Goal: Check status: Check status

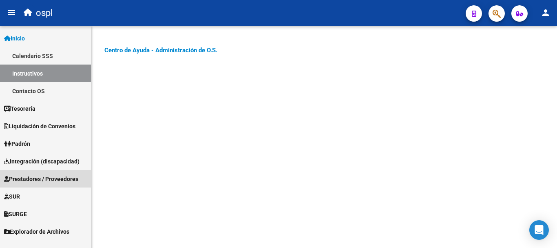
click at [33, 174] on span "Prestadores / Proveedores" at bounding box center [41, 178] width 74 height 9
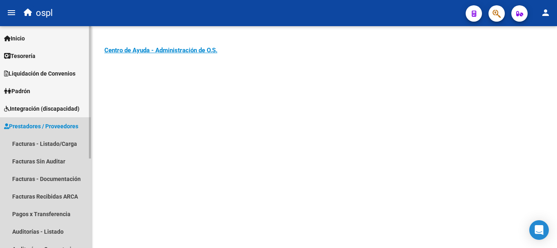
click at [72, 122] on span "Prestadores / Proveedores" at bounding box center [41, 126] width 74 height 9
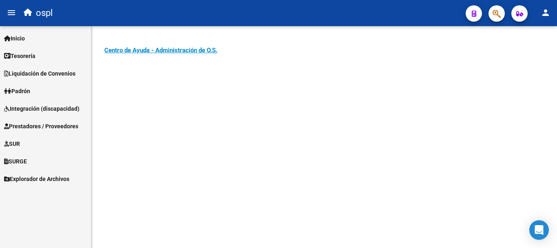
click at [68, 125] on span "Prestadores / Proveedores" at bounding box center [41, 126] width 74 height 9
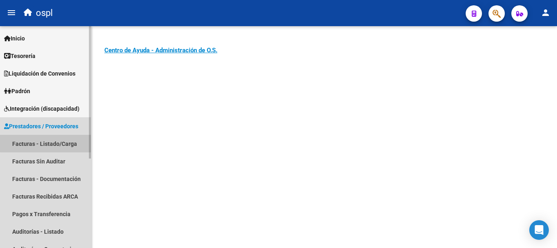
click at [57, 142] on link "Facturas - Listado/Carga" at bounding box center [45, 144] width 91 height 18
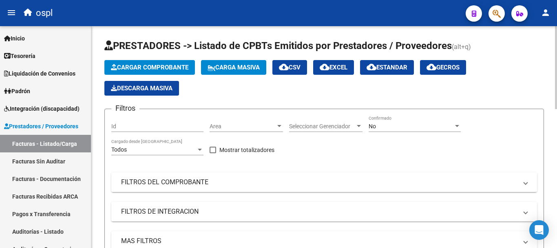
click at [166, 185] on mat-panel-title "FILTROS DEL COMPROBANTE" at bounding box center [319, 181] width 396 height 9
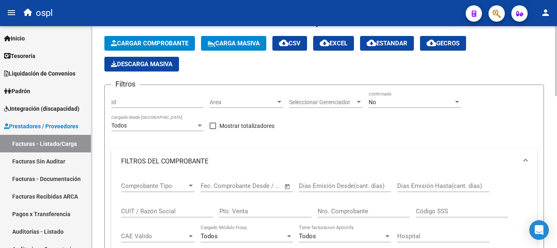
scroll to position [41, 0]
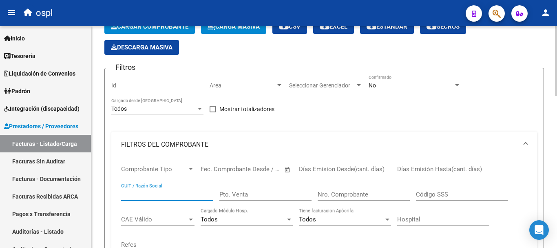
click at [161, 190] on input "CUIT / Razón Social" at bounding box center [167, 193] width 92 height 7
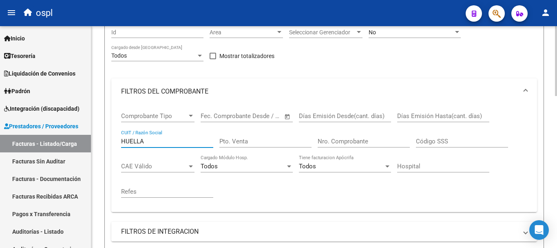
scroll to position [0, 0]
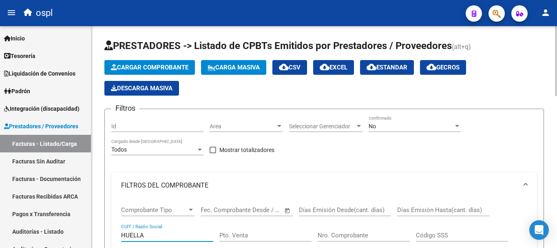
type input "HUELLA"
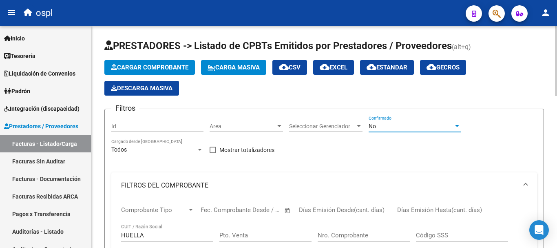
click at [387, 126] on div "No" at bounding box center [411, 126] width 85 height 7
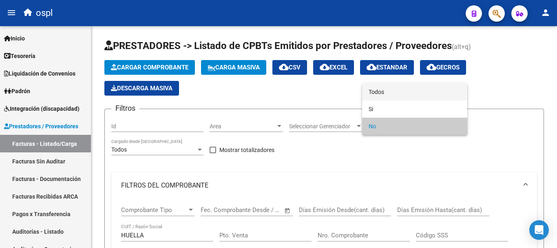
click at [392, 90] on span "Todos" at bounding box center [415, 91] width 92 height 17
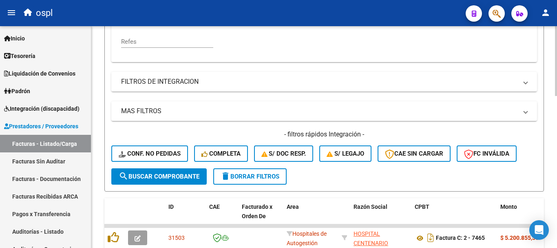
scroll to position [245, 0]
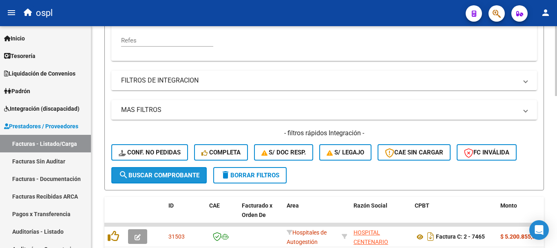
click at [181, 173] on span "search Buscar Comprobante" at bounding box center [159, 174] width 81 height 7
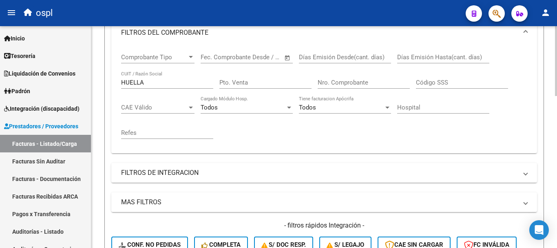
scroll to position [82, 0]
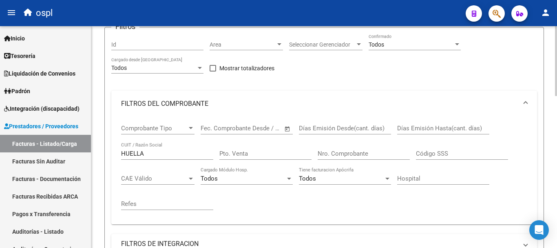
click at [349, 154] on input "Nro. Comprobante" at bounding box center [364, 153] width 92 height 7
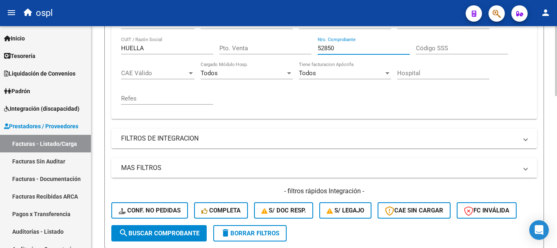
scroll to position [204, 0]
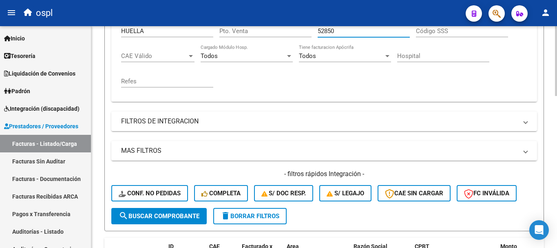
type input "52850"
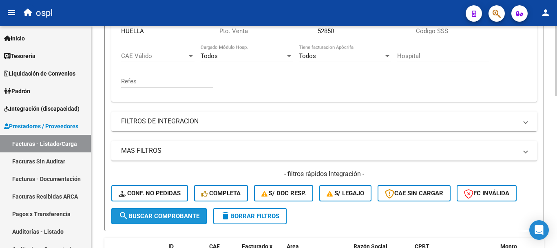
click at [156, 214] on span "search Buscar Comprobante" at bounding box center [159, 215] width 81 height 7
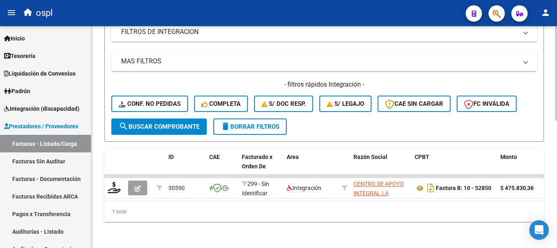
scroll to position [300, 0]
drag, startPoint x: 186, startPoint y: 192, endPoint x: 234, endPoint y: 196, distance: 47.8
click at [234, 196] on datatable-body "30590 Z99 - Sin Identificar Integración CENTRO DE APOYO INTEGRAL LA HUELLA SRL …" at bounding box center [324, 187] width 440 height 27
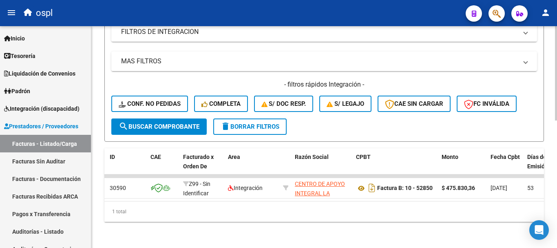
scroll to position [0, 0]
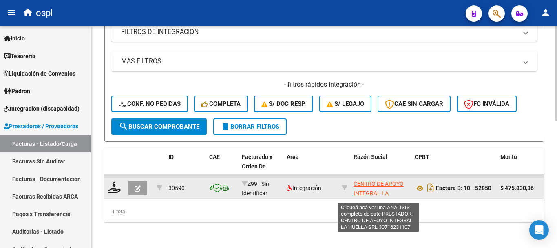
click at [371, 180] on span "CENTRO DE APOYO INTEGRAL LA HUELLA SRL" at bounding box center [379, 192] width 50 height 25
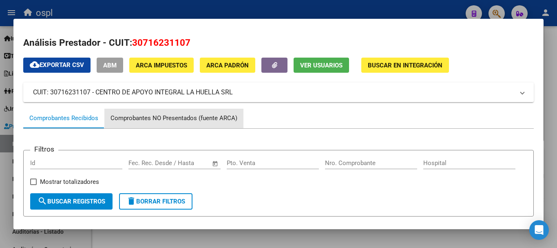
click at [195, 119] on div "Comprobantes NO Presentados (fuente ARCA)" at bounding box center [174, 117] width 127 height 9
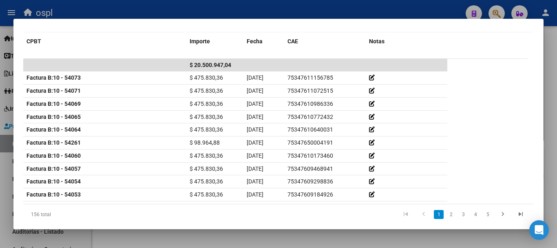
scroll to position [195, 0]
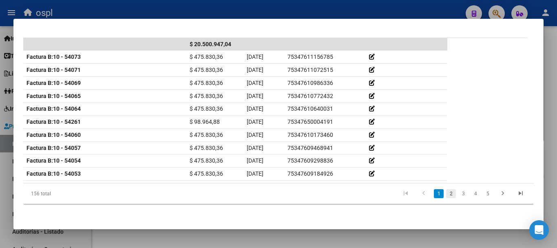
click at [446, 192] on link "2" at bounding box center [451, 193] width 10 height 9
click at [458, 192] on link "3" at bounding box center [463, 193] width 10 height 9
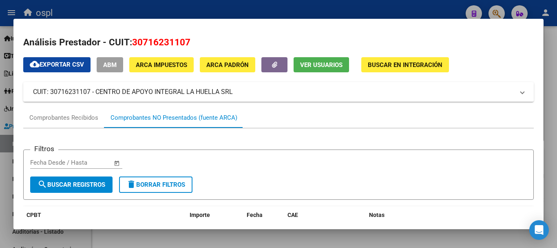
scroll to position [0, 0]
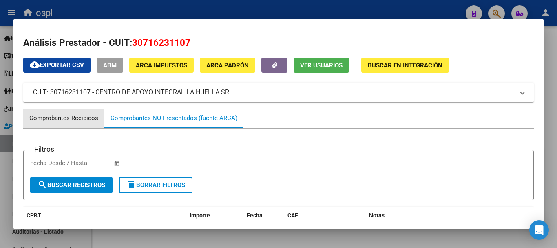
click at [72, 117] on div "Comprobantes Recibidos" at bounding box center [63, 117] width 69 height 9
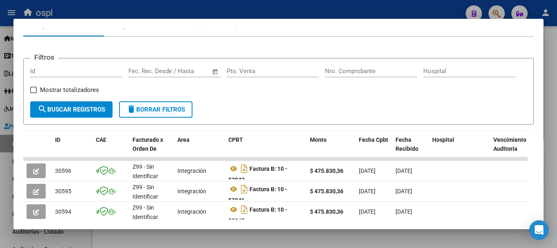
scroll to position [41, 0]
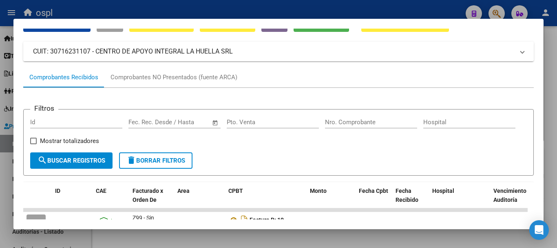
click at [187, 7] on div at bounding box center [278, 124] width 557 height 248
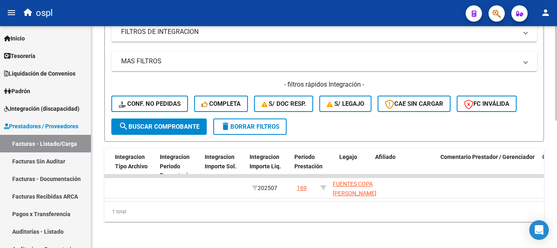
scroll to position [0, 983]
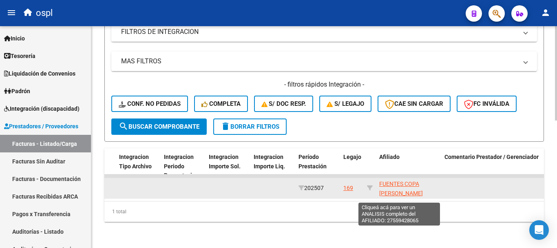
click at [410, 180] on span "FUENTES COPA [PERSON_NAME] 27559428065" at bounding box center [401, 192] width 44 height 25
type textarea "27559428065"
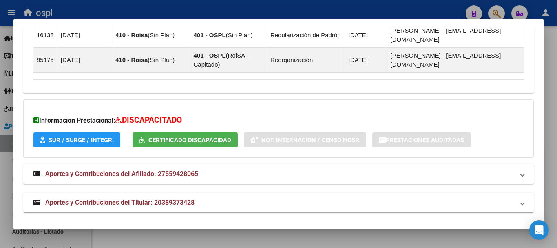
scroll to position [785, 0]
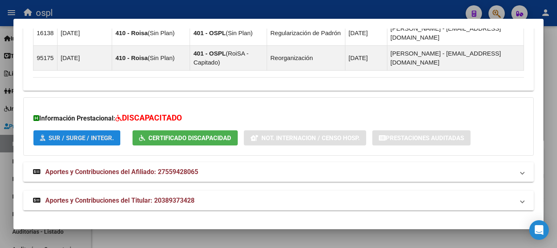
click at [85, 140] on span "SUR / SURGE / INTEGR." at bounding box center [81, 137] width 65 height 7
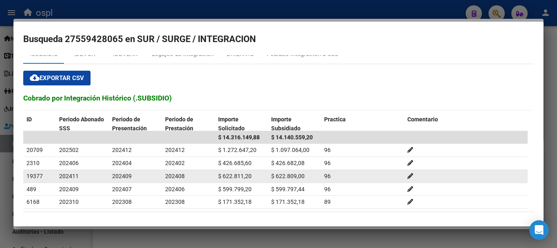
scroll to position [0, 0]
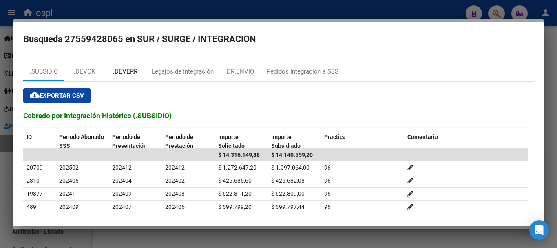
click at [136, 70] on div ".DEVERR" at bounding box center [125, 71] width 24 height 9
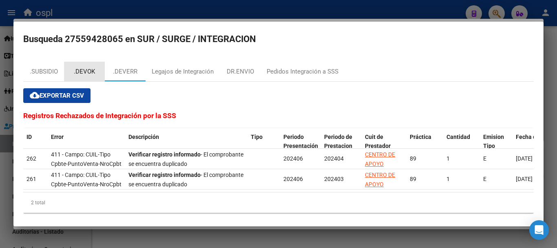
click at [90, 70] on div ".DEVOK" at bounding box center [84, 71] width 21 height 9
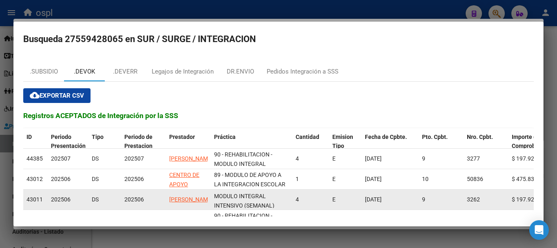
scroll to position [11, 0]
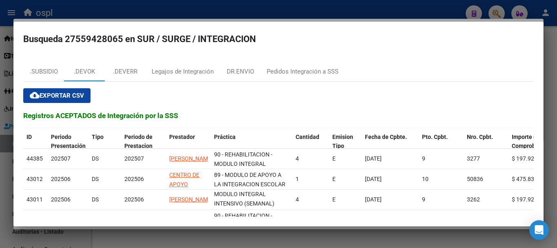
click at [399, 8] on div at bounding box center [278, 124] width 557 height 248
